Goal: Task Accomplishment & Management: Manage account settings

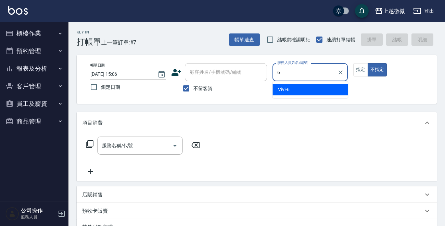
type input "Vivi-6"
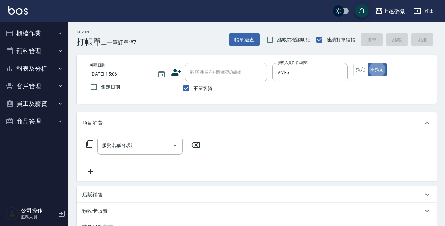
type button "false"
click at [177, 144] on icon "Open" at bounding box center [175, 146] width 8 height 8
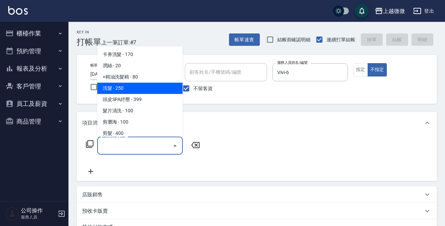
click at [135, 92] on span "洗髮 - 250" at bounding box center [139, 88] width 85 height 11
type input "洗髮(A03)"
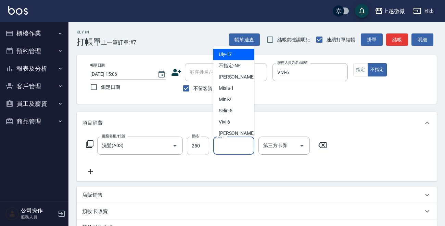
click at [230, 150] on input "洗-1" at bounding box center [233, 146] width 35 height 12
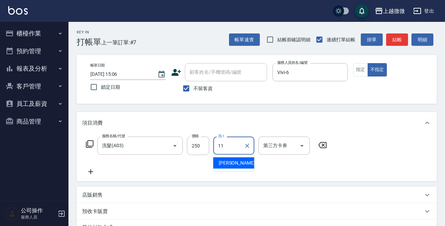
type input "[PERSON_NAME]-11"
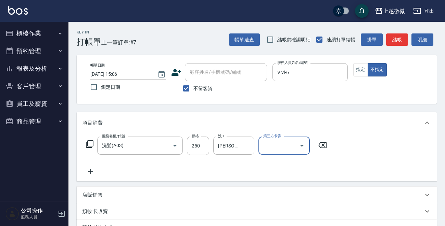
click at [87, 170] on icon at bounding box center [90, 172] width 17 height 8
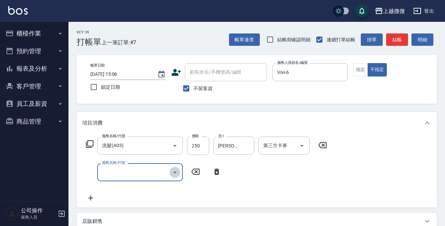
click at [178, 171] on icon "Open" at bounding box center [175, 173] width 8 height 8
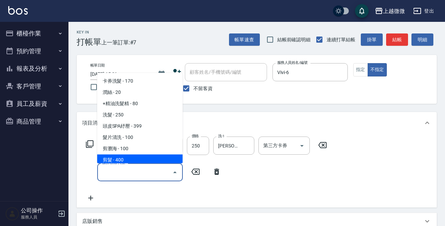
click at [143, 157] on span "剪髮 - 400" at bounding box center [139, 160] width 85 height 11
type input "剪髮(B02)"
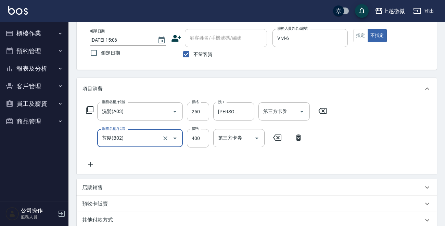
scroll to position [103, 0]
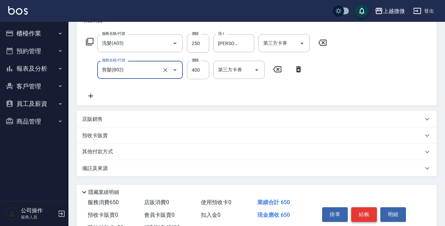
click at [368, 212] on button "結帳" at bounding box center [364, 215] width 26 height 14
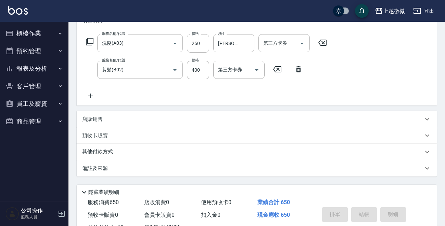
type input "[DATE] 16:03"
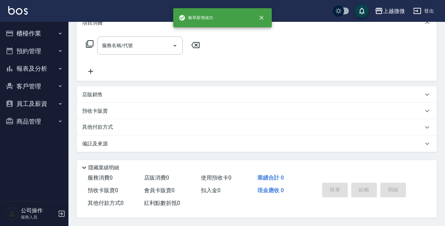
scroll to position [0, 0]
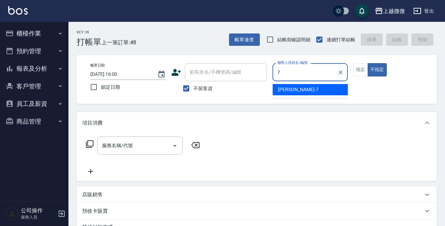
type input "[PERSON_NAME]-7"
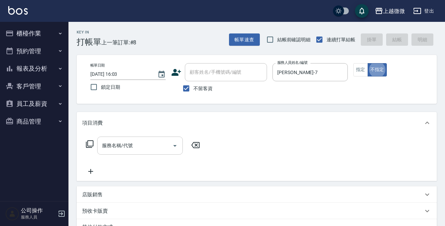
click at [173, 145] on icon "Open" at bounding box center [175, 146] width 8 height 8
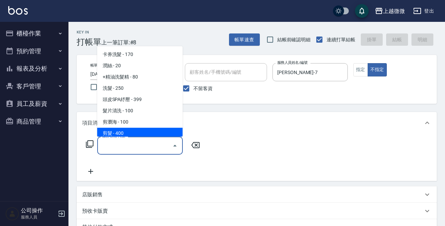
click at [127, 133] on span "剪髮 - 400" at bounding box center [139, 133] width 85 height 11
type input "剪髮(B02)"
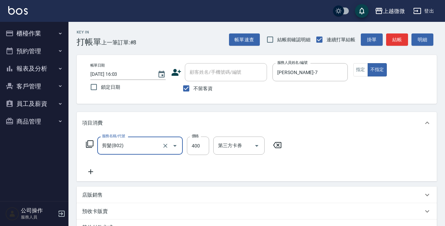
scroll to position [102, 0]
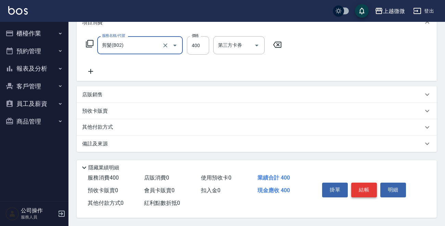
click at [365, 188] on button "結帳" at bounding box center [364, 190] width 26 height 14
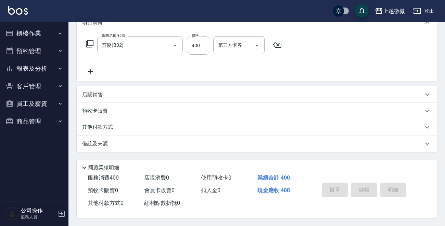
type input "[DATE] 16:04"
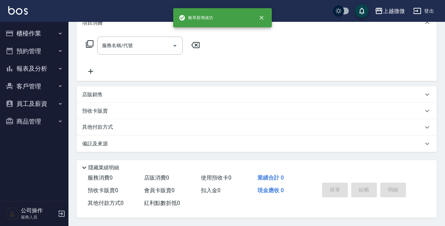
scroll to position [0, 0]
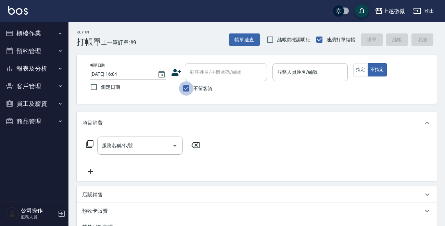
drag, startPoint x: 187, startPoint y: 92, endPoint x: 190, endPoint y: 79, distance: 12.7
click at [187, 91] on input "不留客資" at bounding box center [186, 88] width 14 height 14
checkbox input "false"
click at [193, 75] on input "顧客姓名/手機號碼/編號" at bounding box center [221, 72] width 66 height 12
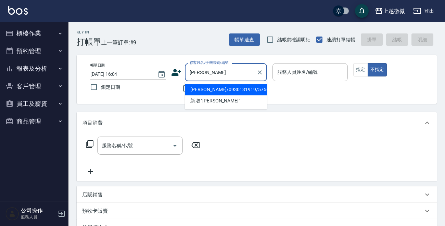
click at [194, 89] on li "[PERSON_NAME]/0930131919/5756" at bounding box center [226, 89] width 82 height 11
type input "[PERSON_NAME]/0930131919/5756"
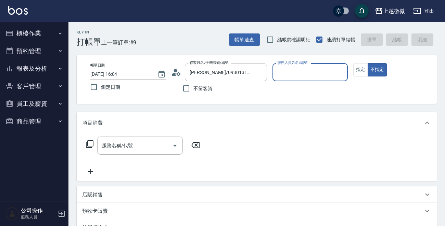
type input "[PERSON_NAME]-7"
click at [359, 69] on button "指定" at bounding box center [360, 69] width 15 height 13
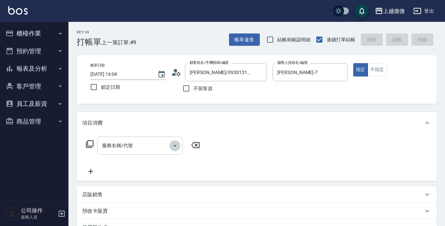
click at [177, 147] on icon "Open" at bounding box center [175, 146] width 8 height 8
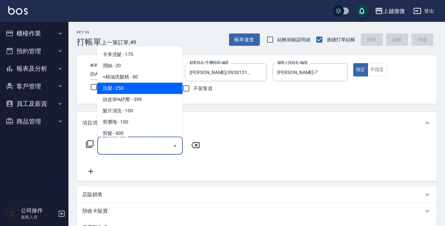
click at [153, 85] on span "洗髮 - 250" at bounding box center [139, 88] width 85 height 11
type input "洗髮(A03)"
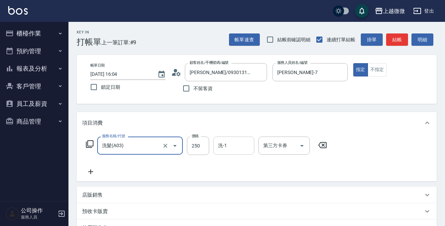
click at [225, 150] on input "洗-1" at bounding box center [233, 146] width 35 height 12
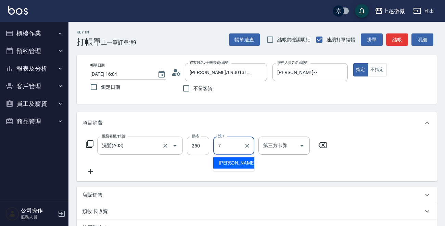
type input "[PERSON_NAME]-7"
click at [89, 170] on icon at bounding box center [90, 172] width 17 height 8
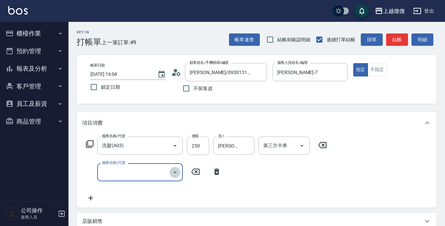
click at [176, 170] on icon "Open" at bounding box center [175, 173] width 8 height 8
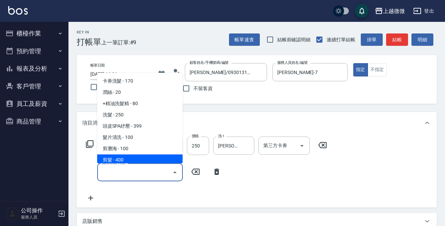
click at [149, 157] on span "剪髮 - 400" at bounding box center [139, 160] width 85 height 11
type input "剪髮(B02)"
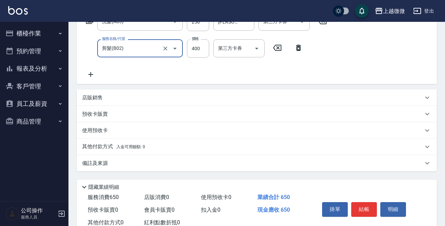
scroll to position [145, 0]
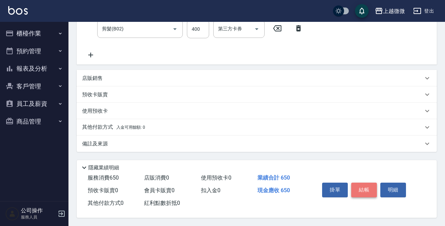
click at [356, 188] on button "結帳" at bounding box center [364, 190] width 26 height 14
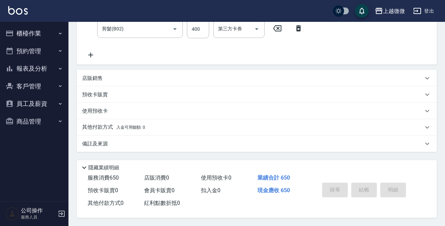
scroll to position [0, 0]
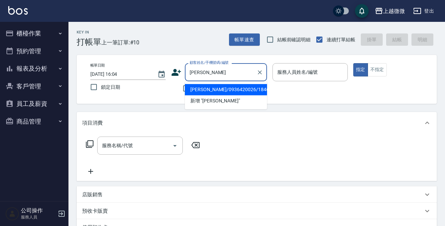
click at [210, 92] on li "[PERSON_NAME]/0936420026/1846" at bounding box center [226, 89] width 82 height 11
type input "[PERSON_NAME]/0936420026/1846"
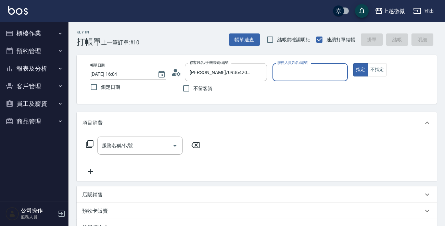
type input "Vivi-6"
click at [176, 143] on icon "Open" at bounding box center [175, 146] width 8 height 8
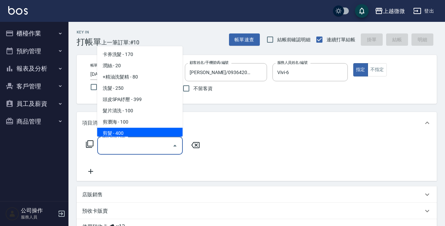
click at [145, 136] on span "剪髮 - 400" at bounding box center [139, 133] width 85 height 11
type input "剪髮(B02)"
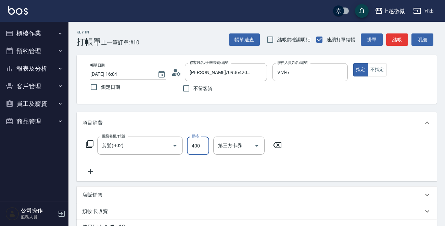
click at [203, 142] on input "400" at bounding box center [198, 146] width 22 height 18
type input "500"
click at [89, 170] on icon at bounding box center [90, 172] width 17 height 8
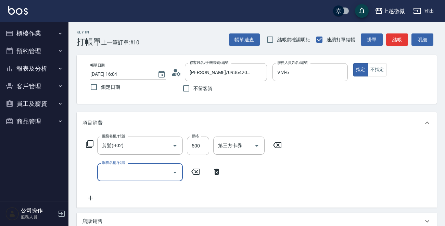
click at [173, 172] on icon "Open" at bounding box center [174, 173] width 3 height 2
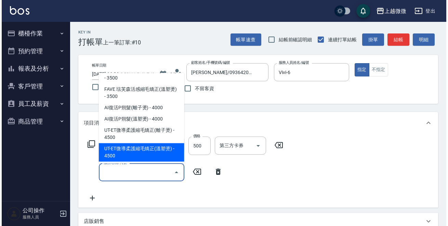
scroll to position [239, 0]
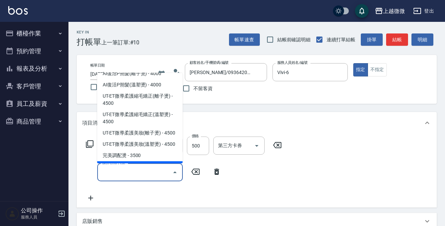
click at [158, 162] on span "補染 - 1000" at bounding box center [139, 167] width 85 height 11
type input "補染(D01)"
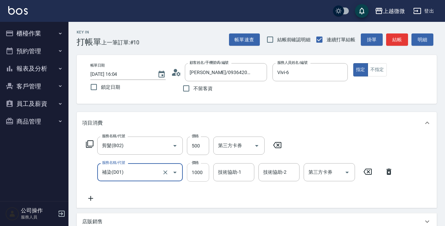
click at [205, 175] on input "1000" at bounding box center [198, 172] width 22 height 18
type input "800"
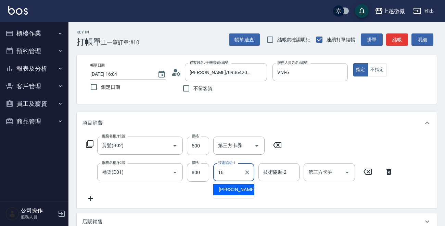
type input "[PERSON_NAME]-16"
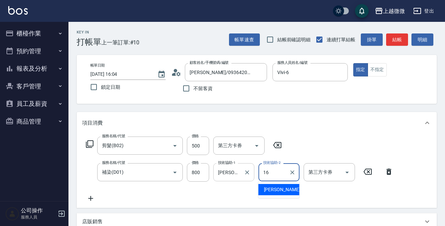
type input "[PERSON_NAME]-16"
click at [92, 195] on icon at bounding box center [90, 199] width 17 height 8
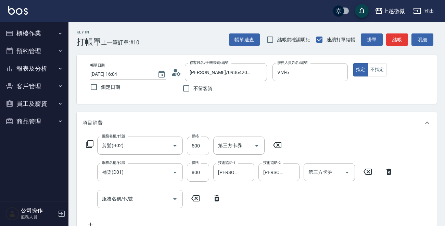
click at [87, 142] on icon at bounding box center [89, 144] width 8 height 8
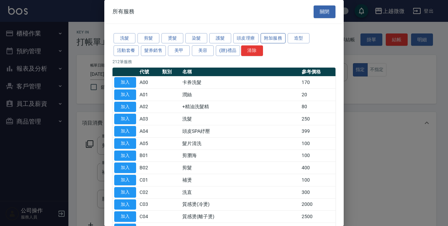
click at [270, 37] on button "附加服務" at bounding box center [273, 38] width 25 height 11
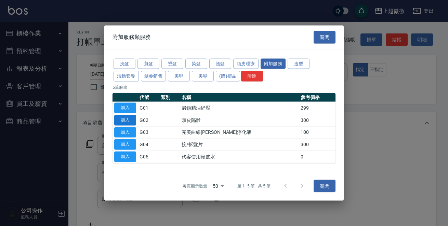
click at [125, 118] on button "加入" at bounding box center [125, 120] width 22 height 11
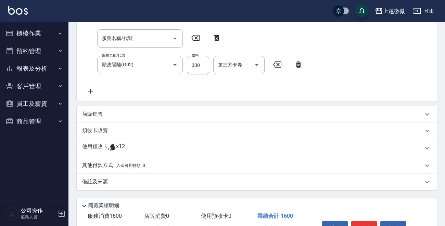
scroll to position [166, 0]
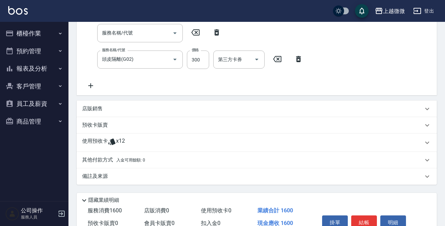
click at [111, 141] on icon at bounding box center [111, 141] width 7 height 6
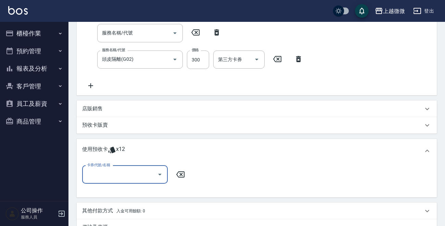
scroll to position [0, 0]
click at [157, 175] on icon "Open" at bounding box center [160, 175] width 8 height 8
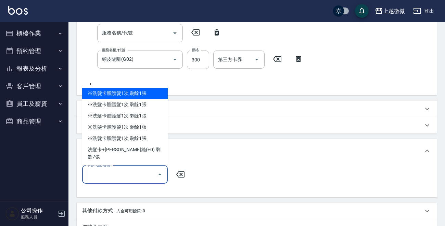
click at [140, 99] on div "※洗髮卡贈護髮1次 剩餘1張" at bounding box center [124, 93] width 85 height 11
type input "※洗髮卡贈護髮1次"
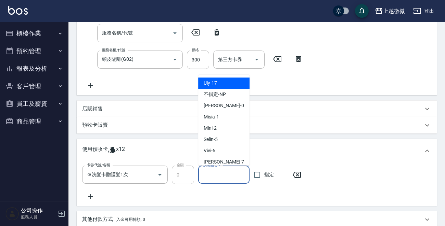
click at [217, 174] on input "技術協助-1" at bounding box center [223, 175] width 45 height 12
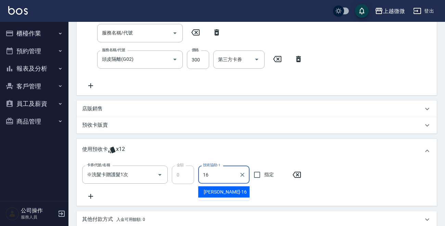
type input "[PERSON_NAME]-16"
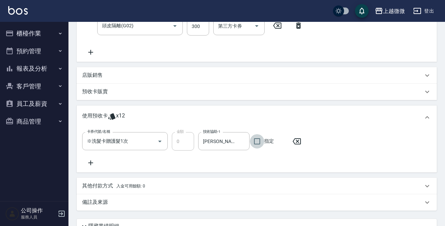
scroll to position [235, 0]
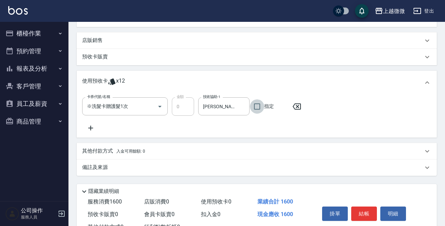
click at [91, 125] on icon at bounding box center [90, 128] width 17 height 8
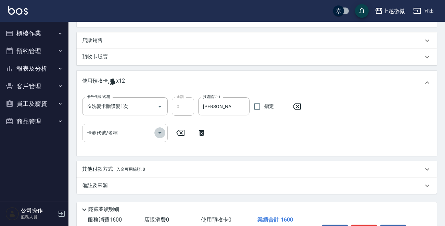
click at [161, 131] on icon "Open" at bounding box center [160, 133] width 8 height 8
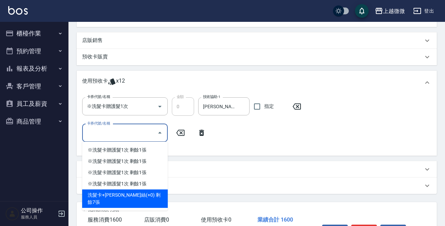
click at [156, 191] on div "洗髮卡+[PERSON_NAME]絲(+0) 剩餘7張" at bounding box center [124, 199] width 85 height 18
type input "洗髮卡+[PERSON_NAME]絲(+0)"
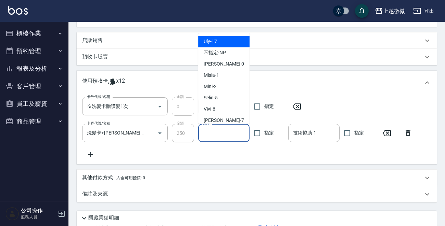
click at [207, 132] on input "洗-1" at bounding box center [223, 133] width 45 height 12
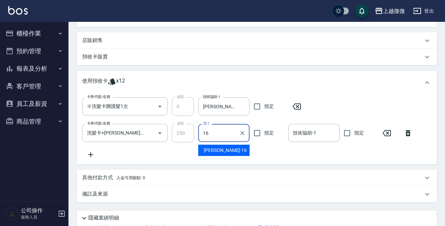
type input "[PERSON_NAME]-16"
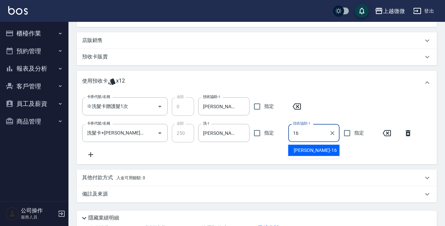
type input "[PERSON_NAME]-16"
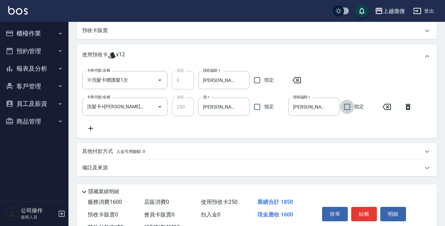
scroll to position [287, 0]
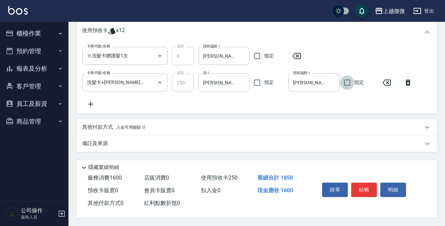
click at [377, 188] on div "掛單 結帳 明細" at bounding box center [363, 191] width 89 height 22
click at [369, 190] on button "結帳" at bounding box center [364, 190] width 26 height 14
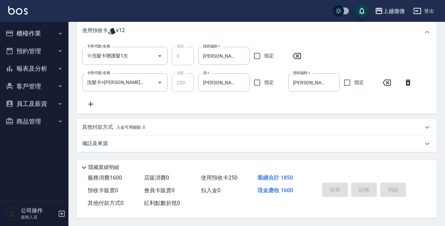
type input "[DATE] 16:05"
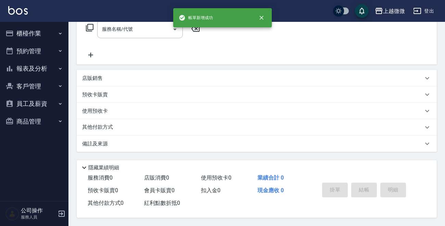
scroll to position [0, 0]
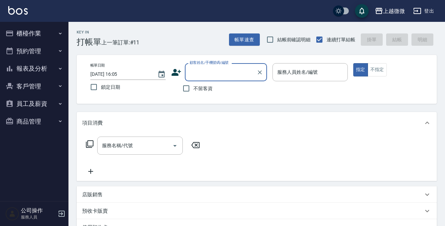
click at [58, 31] on icon "button" at bounding box center [59, 33] width 5 height 5
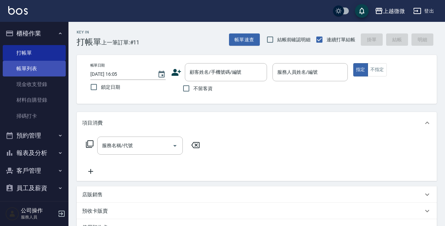
click at [55, 66] on link "帳單列表" at bounding box center [34, 69] width 63 height 16
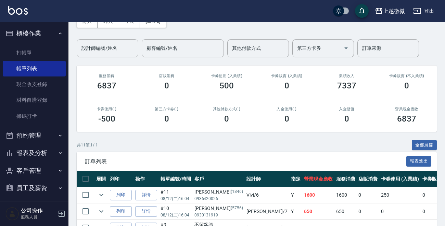
scroll to position [171, 0]
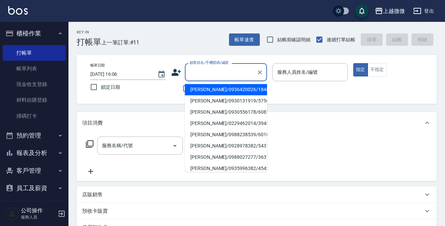
click at [208, 76] on input "顧客姓名/手機號碼/編號" at bounding box center [221, 72] width 66 height 12
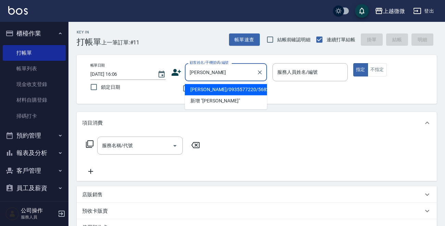
click at [217, 91] on li "[PERSON_NAME]/0935577220/5682" at bounding box center [226, 89] width 82 height 11
type input "[PERSON_NAME]/0935577220/5682"
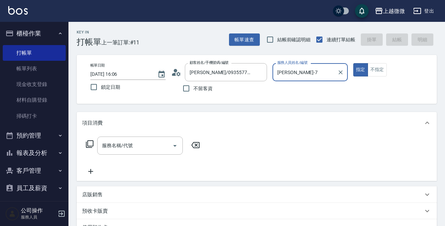
type input "[PERSON_NAME]-7"
click at [174, 143] on icon "Open" at bounding box center [175, 146] width 8 height 8
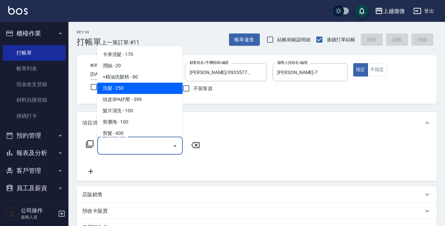
click at [150, 88] on span "洗髮 - 250" at bounding box center [139, 88] width 85 height 11
type input "洗髮(A03)"
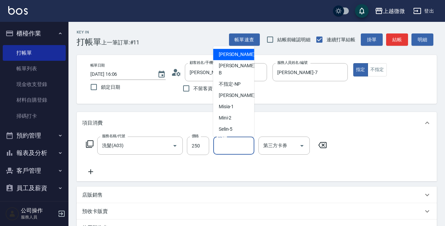
click at [231, 150] on input "洗-1" at bounding box center [233, 146] width 35 height 12
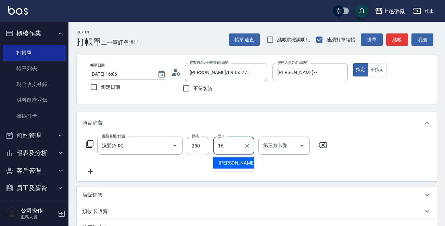
type input "[PERSON_NAME]-16"
click at [91, 172] on icon at bounding box center [90, 172] width 5 height 5
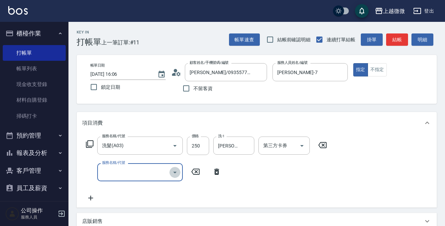
click at [175, 172] on icon "Open" at bounding box center [174, 173] width 3 height 2
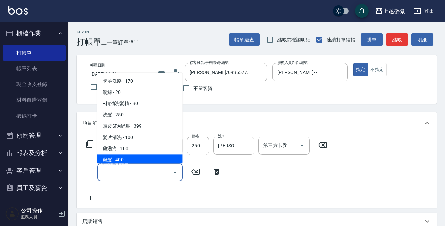
click at [138, 160] on span "剪髮 - 400" at bounding box center [139, 160] width 85 height 11
type input "剪髮(B02)"
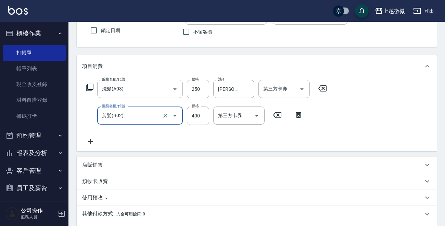
scroll to position [137, 0]
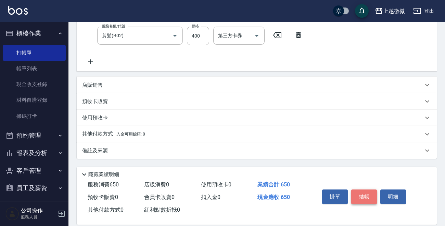
click at [362, 197] on button "結帳" at bounding box center [364, 197] width 26 height 14
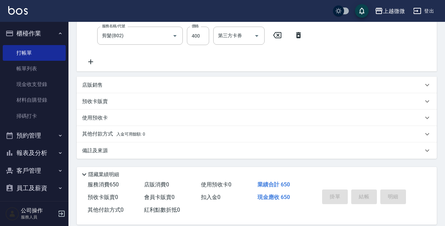
type input "[DATE] 16:39"
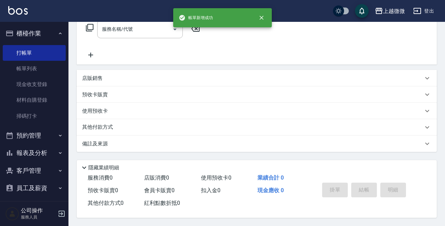
scroll to position [0, 0]
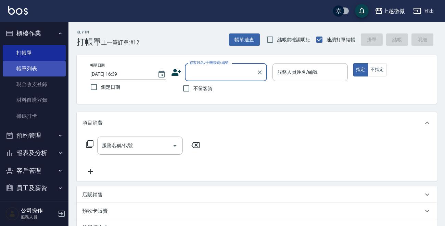
click at [47, 68] on link "帳單列表" at bounding box center [34, 69] width 63 height 16
click at [48, 70] on link "帳單列表" at bounding box center [34, 69] width 63 height 16
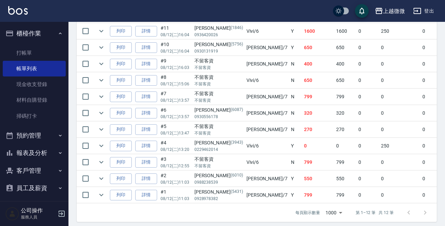
scroll to position [229, 0]
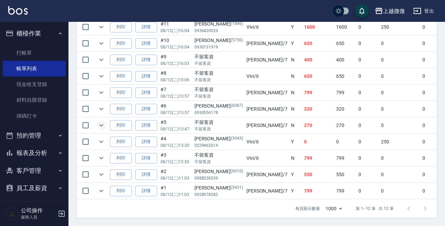
click at [102, 121] on icon "expand row" at bounding box center [101, 125] width 8 height 8
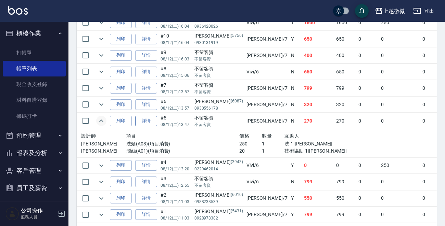
click at [153, 122] on link "詳情" at bounding box center [146, 121] width 22 height 11
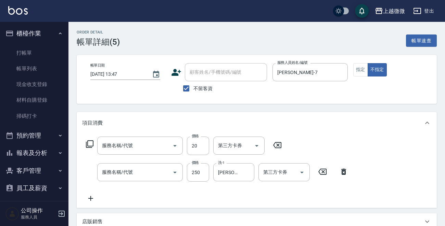
type input "[DATE] 13:47"
checkbox input "true"
type input "[PERSON_NAME]-7"
type input "潤絲(A01)"
type input "洗髮(A03)"
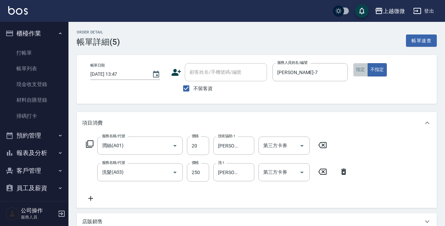
click at [361, 74] on button "指定" at bounding box center [360, 69] width 15 height 13
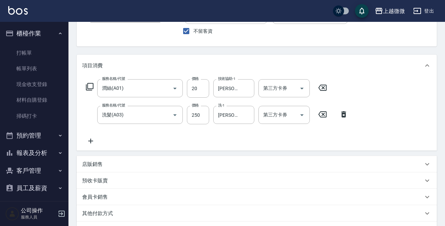
scroll to position [142, 0]
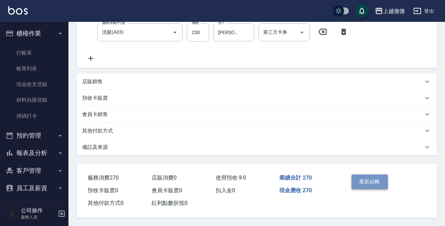
click at [368, 184] on button "重新結帳" at bounding box center [369, 182] width 36 height 14
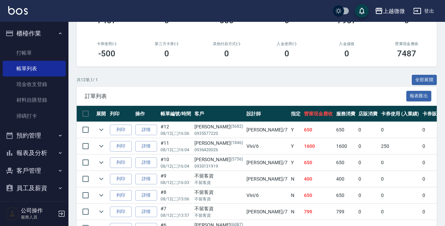
scroll to position [58, 0]
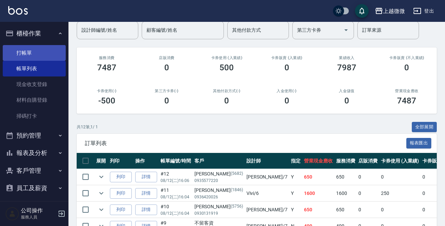
click at [48, 50] on link "打帳單" at bounding box center [34, 53] width 63 height 16
